Goal: Information Seeking & Learning: Learn about a topic

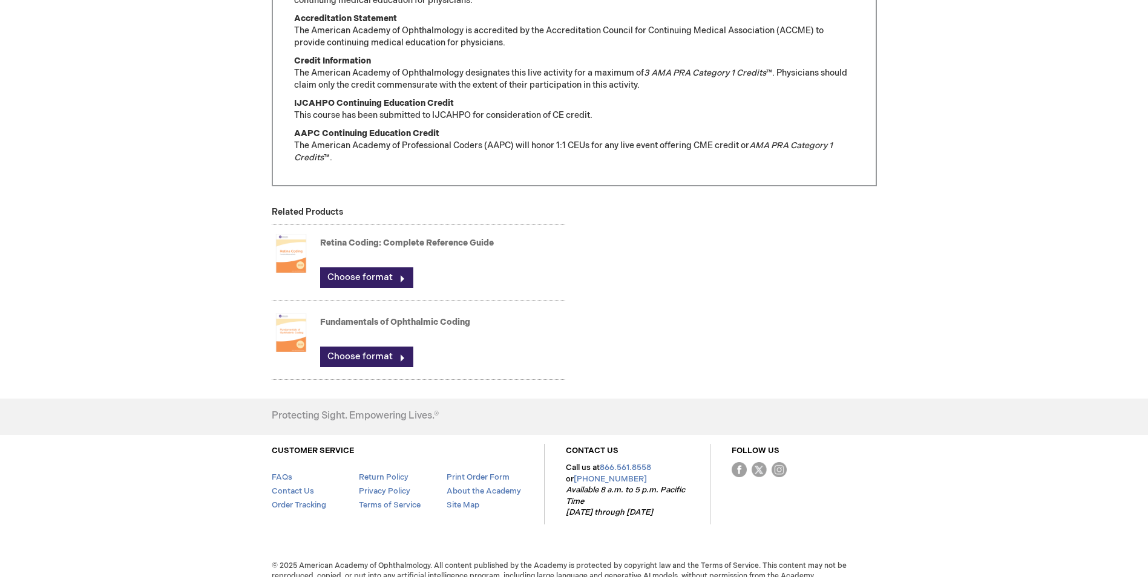
scroll to position [891, 0]
click at [347, 346] on link "Choose format" at bounding box center [366, 356] width 93 height 21
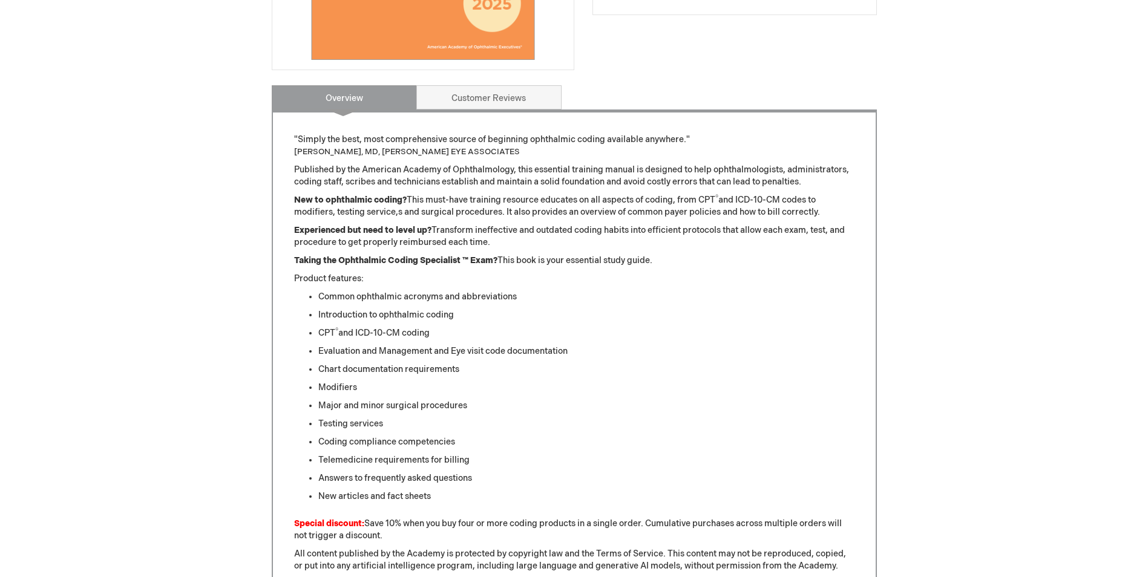
scroll to position [359, 0]
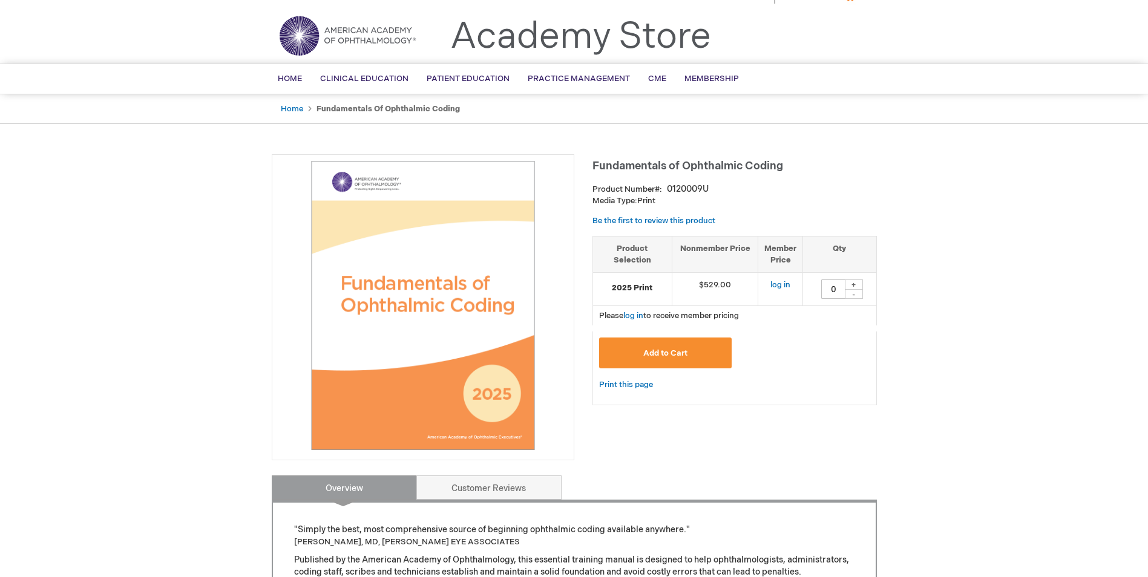
scroll to position [0, 0]
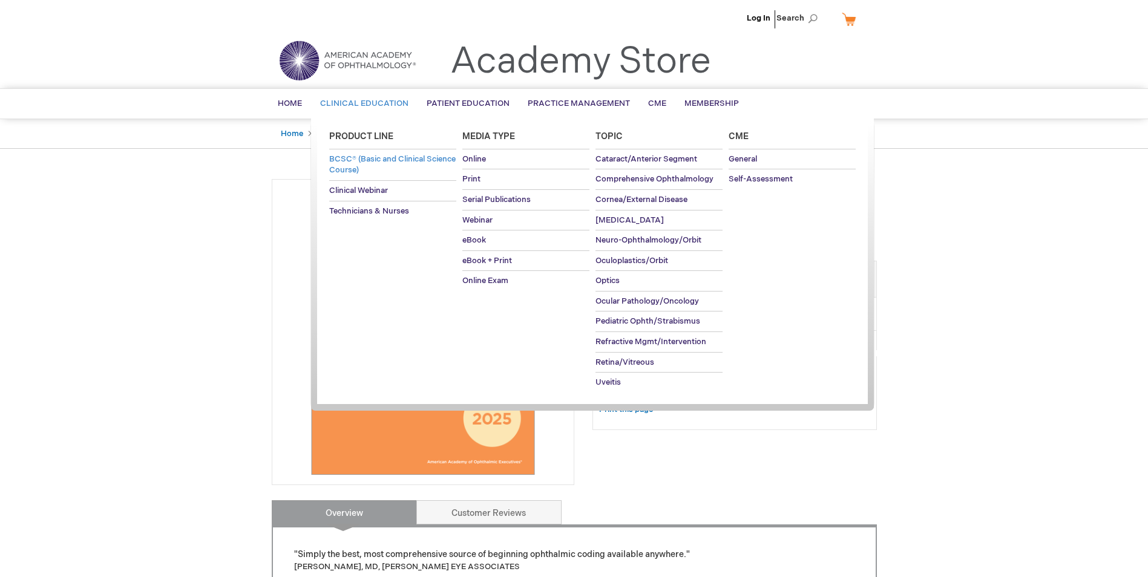
click at [360, 163] on span "BCSC® (Basic and Clinical Science Course)" at bounding box center [392, 164] width 126 height 21
